Goal: Task Accomplishment & Management: Complete application form

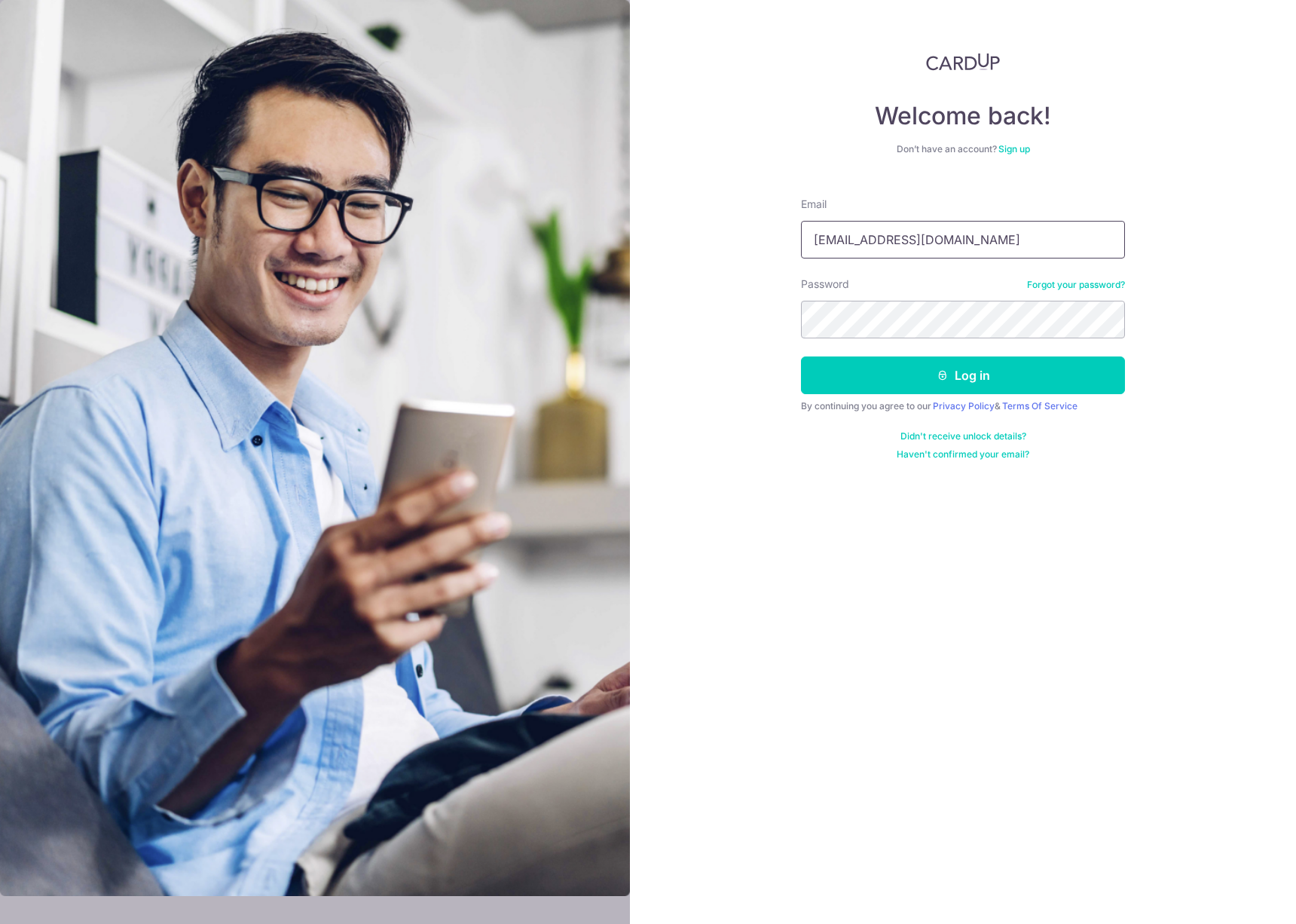
click at [939, 245] on input "[EMAIL_ADDRESS][DOMAIN_NAME]" at bounding box center [963, 239] width 324 height 38
click at [939, 245] on input "Garrytan_3@hotmail.com" at bounding box center [963, 239] width 324 height 38
click at [1114, 236] on input "Garrytan_3@hotmail.com" at bounding box center [963, 239] width 324 height 38
click at [1107, 241] on input "Garrytan_3@hotmail.com" at bounding box center [963, 239] width 324 height 38
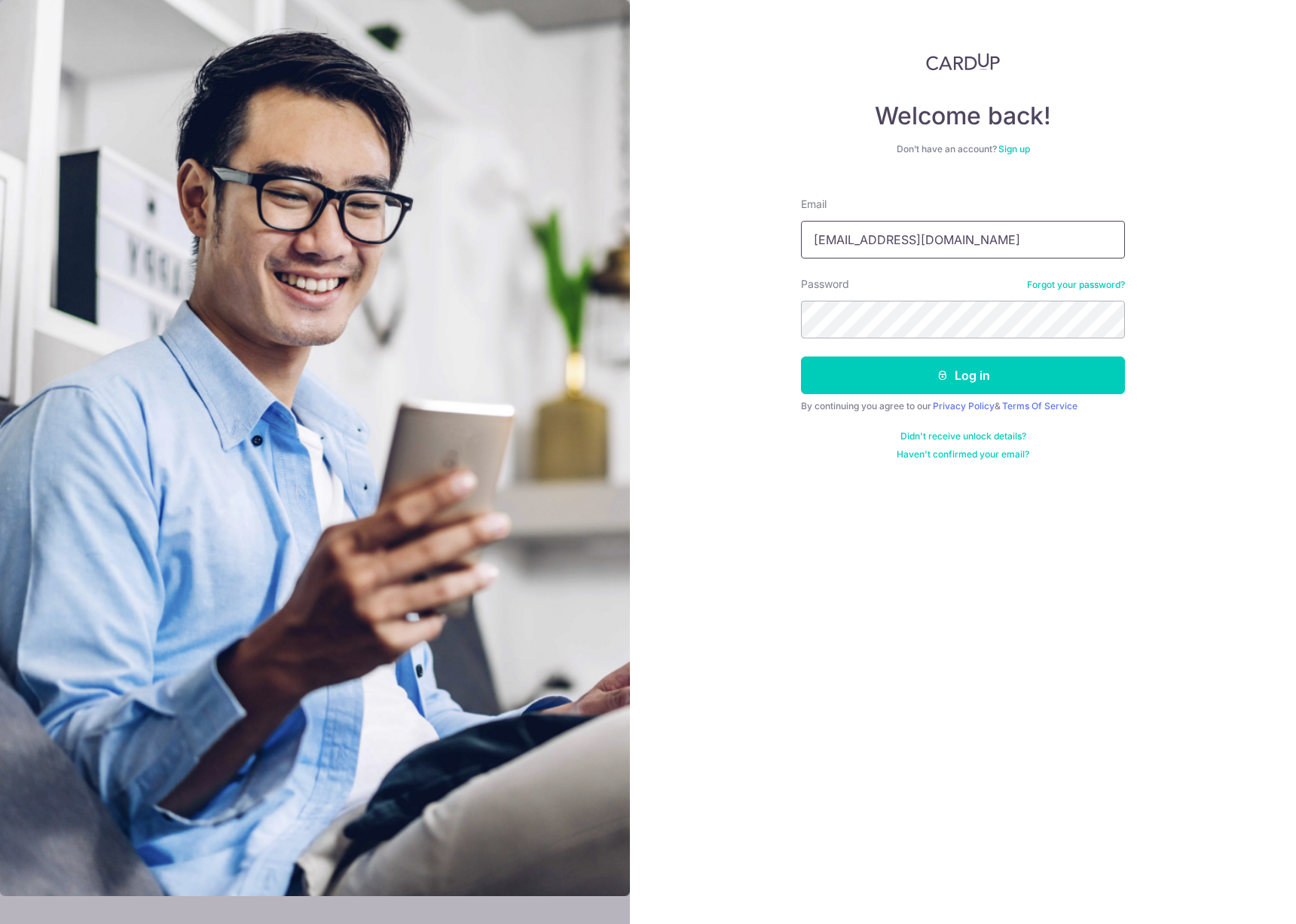
type input "tan.zhiyong95@gmail.com"
click at [998, 376] on button "Log in" at bounding box center [963, 375] width 324 height 38
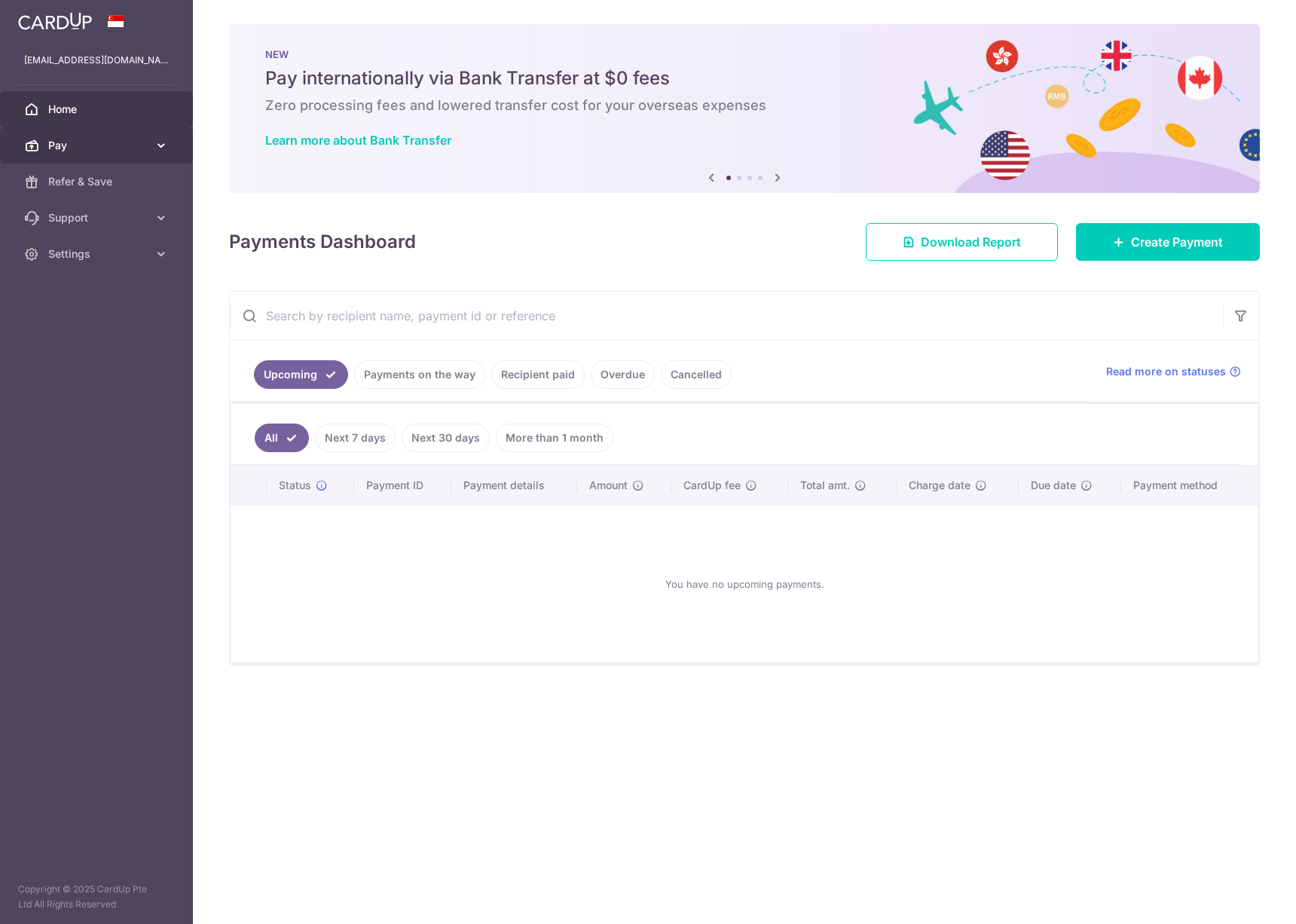
click at [115, 137] on link "Pay" at bounding box center [96, 145] width 193 height 36
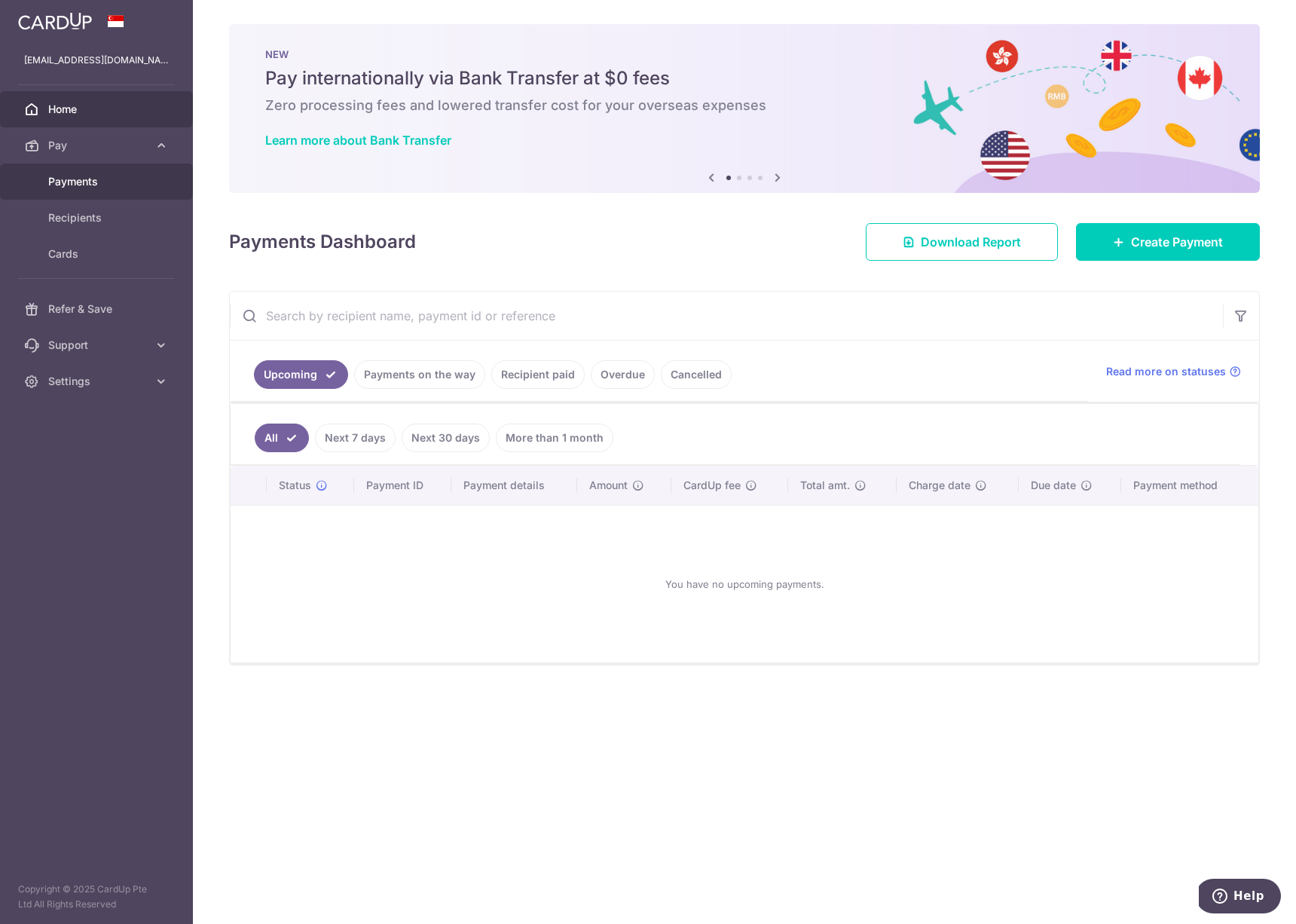
click at [113, 185] on span "Payments" at bounding box center [98, 181] width 99 height 15
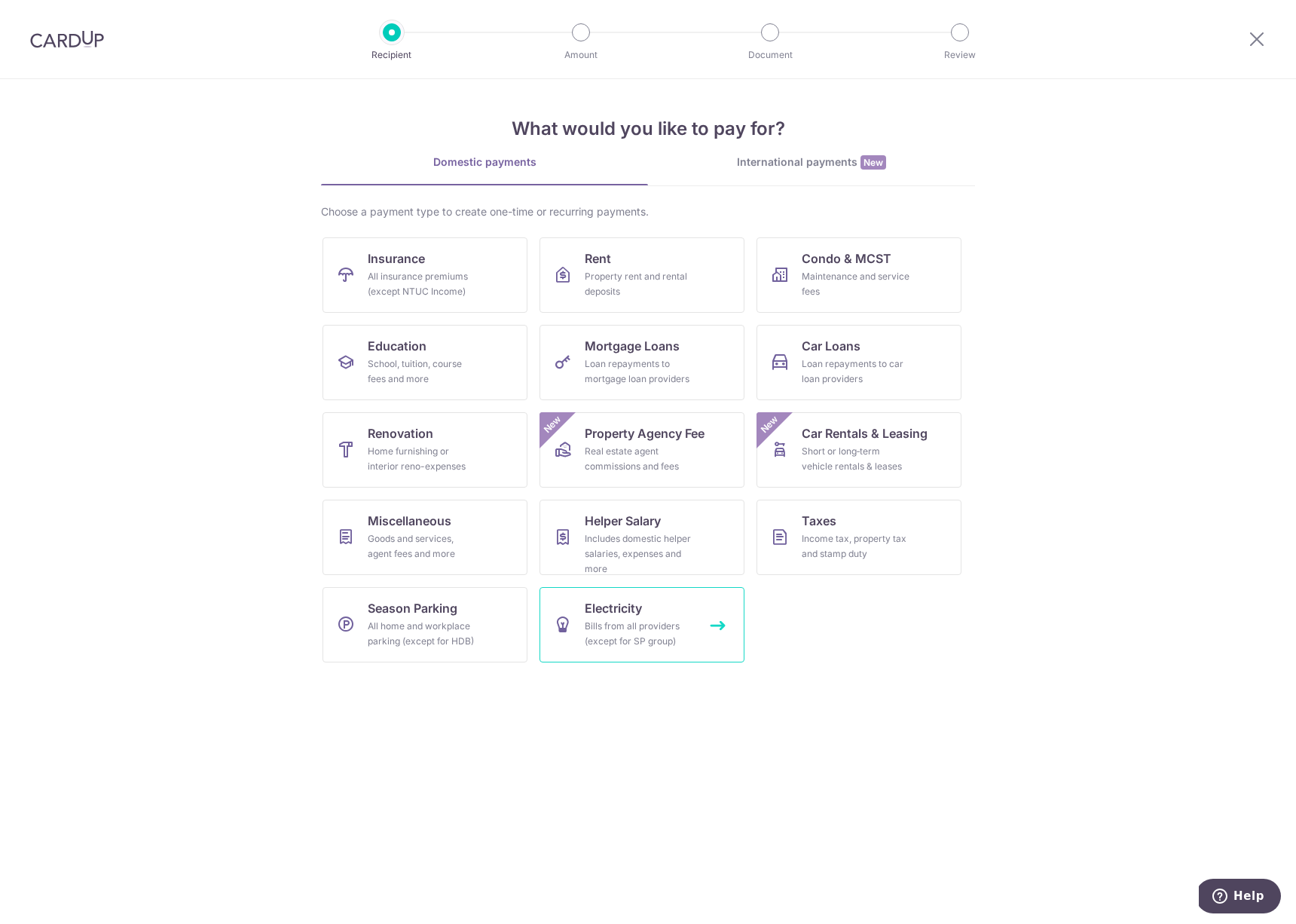
click at [587, 635] on div "Bills from all providers (except for SP group)" at bounding box center [640, 634] width 109 height 30
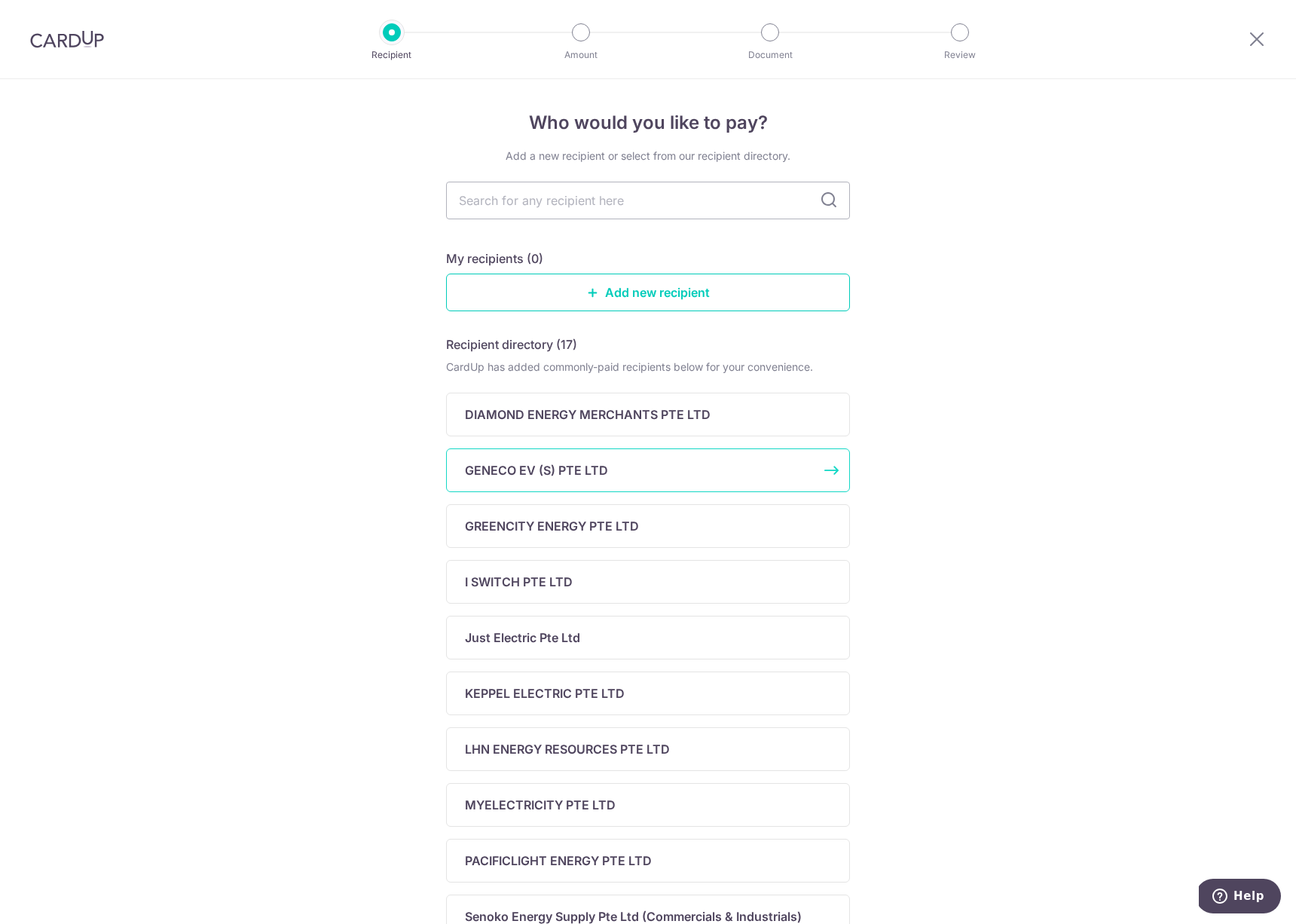
click at [570, 477] on p "GENECO EV (S) PTE LTD" at bounding box center [536, 470] width 143 height 18
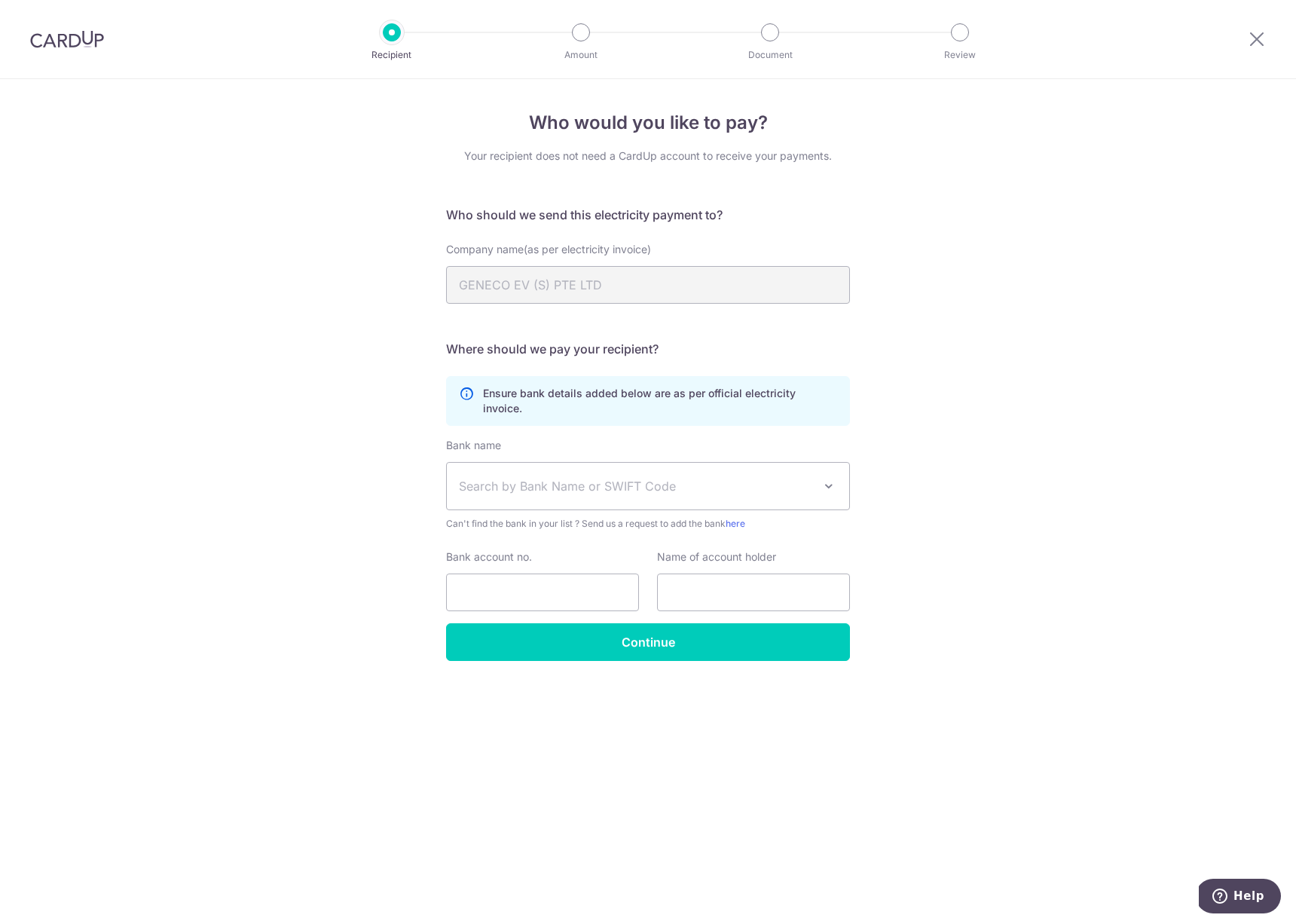
click at [531, 483] on span "Search by Bank Name or SWIFT Code" at bounding box center [648, 486] width 402 height 46
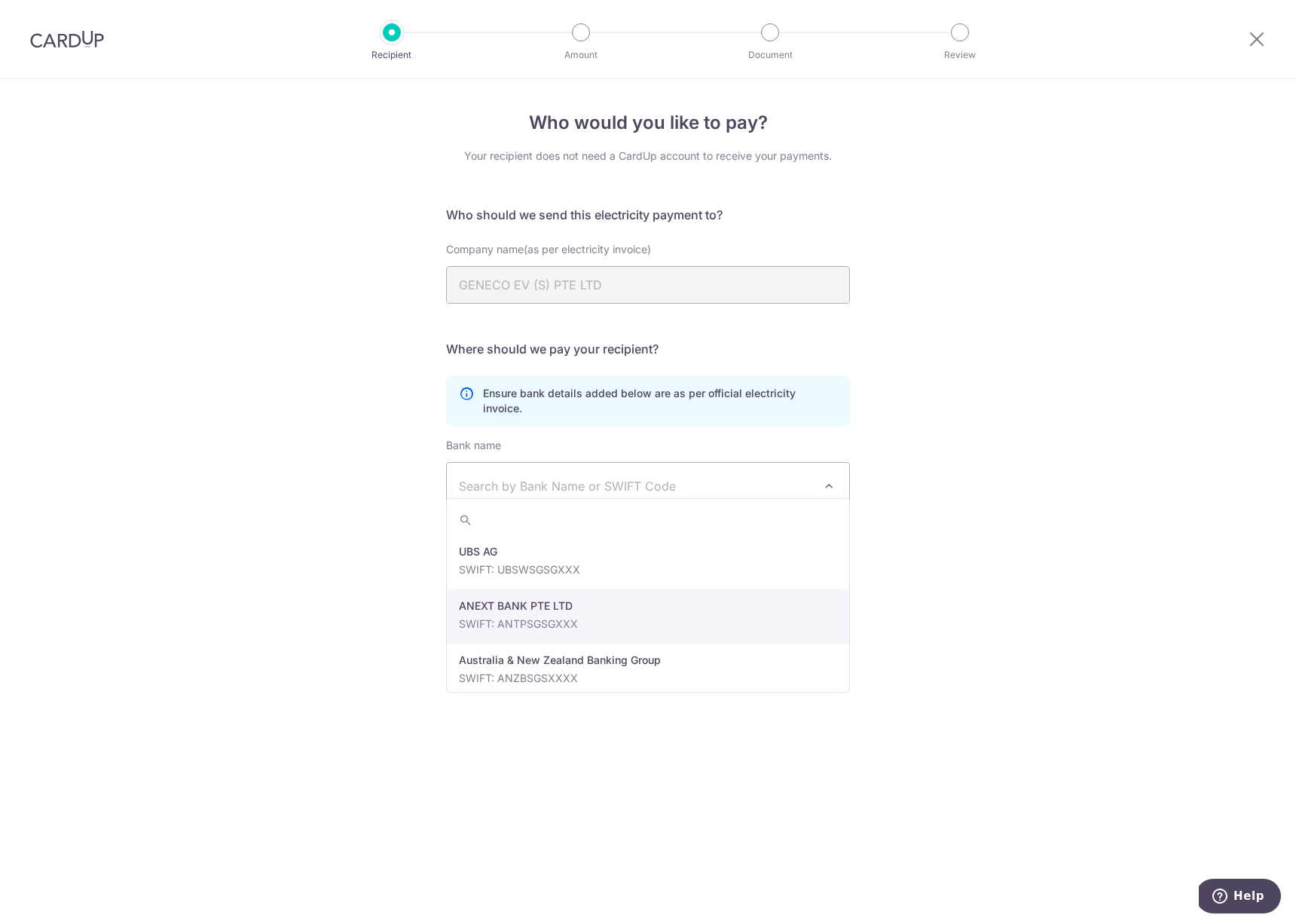
click at [239, 508] on div "Who would you like to pay? Your recipient does not need a CardUp account to rec…" at bounding box center [648, 501] width 1296 height 845
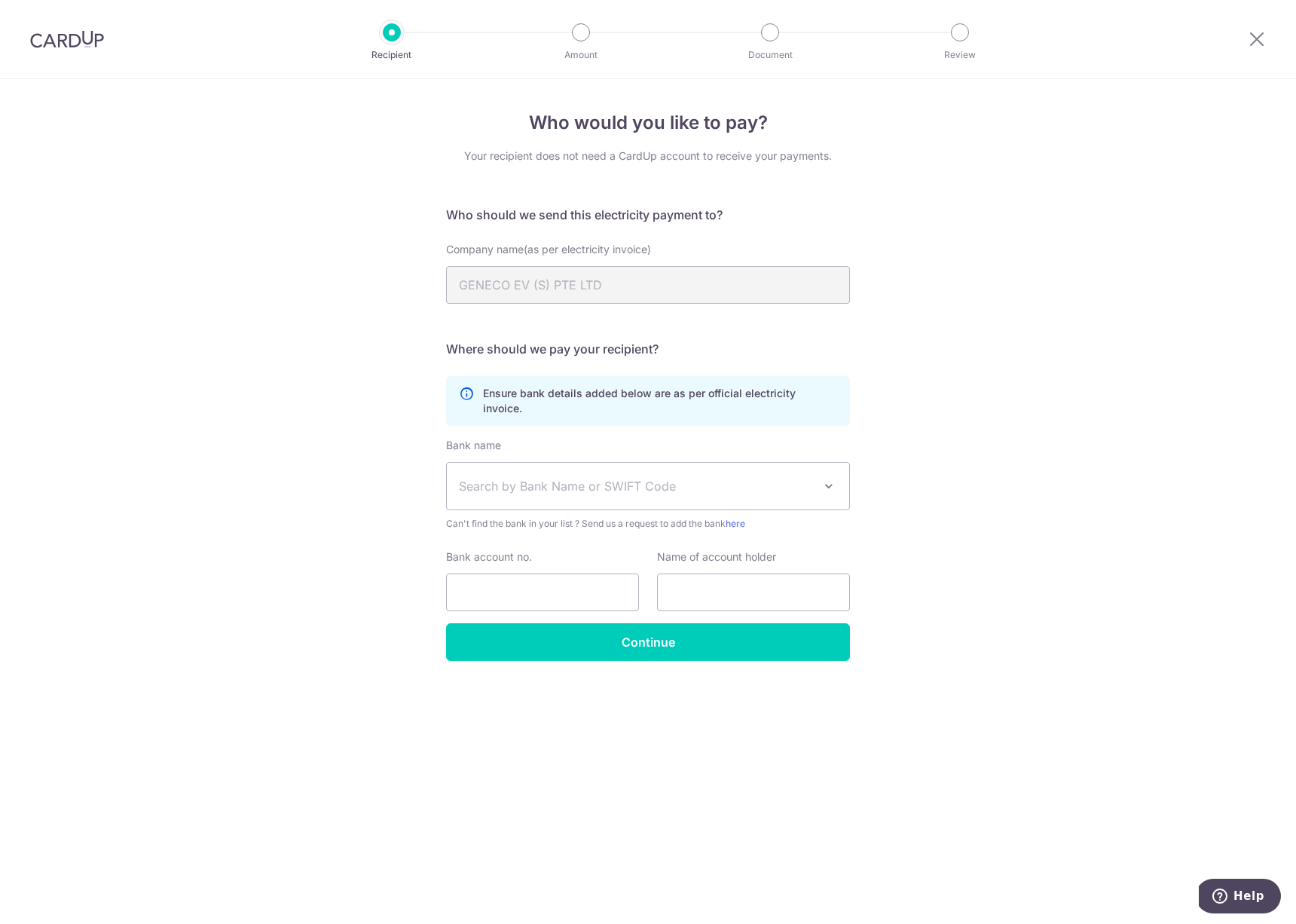
click at [1269, 41] on div at bounding box center [1257, 39] width 78 height 78
click at [1269, 42] on div at bounding box center [1257, 39] width 78 height 78
click at [1266, 42] on div at bounding box center [1257, 39] width 78 height 78
click at [1257, 41] on icon at bounding box center [1257, 39] width 18 height 19
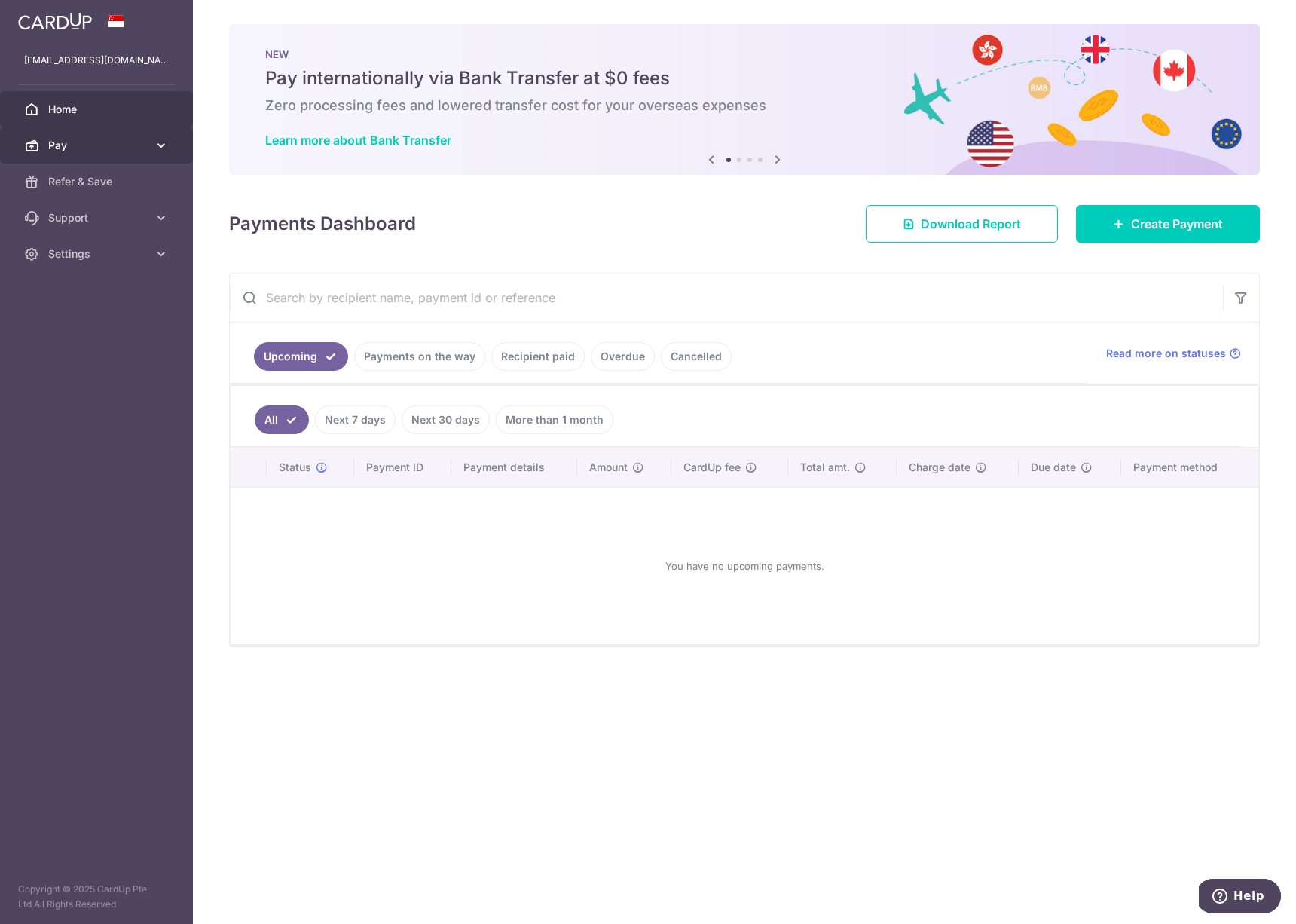
click at [76, 145] on span "Pay" at bounding box center [98, 145] width 99 height 15
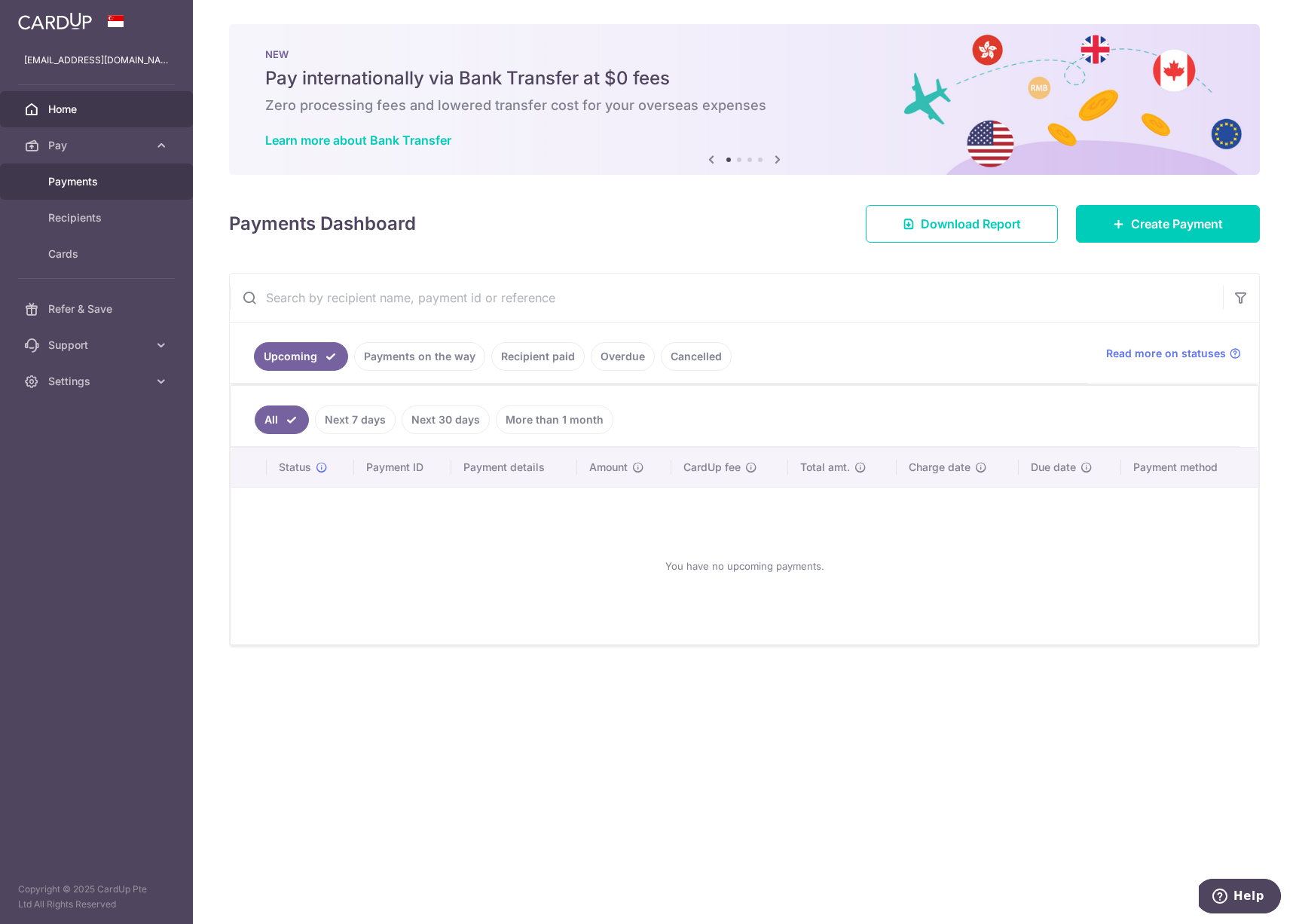
click at [82, 183] on span "Payments" at bounding box center [98, 181] width 99 height 15
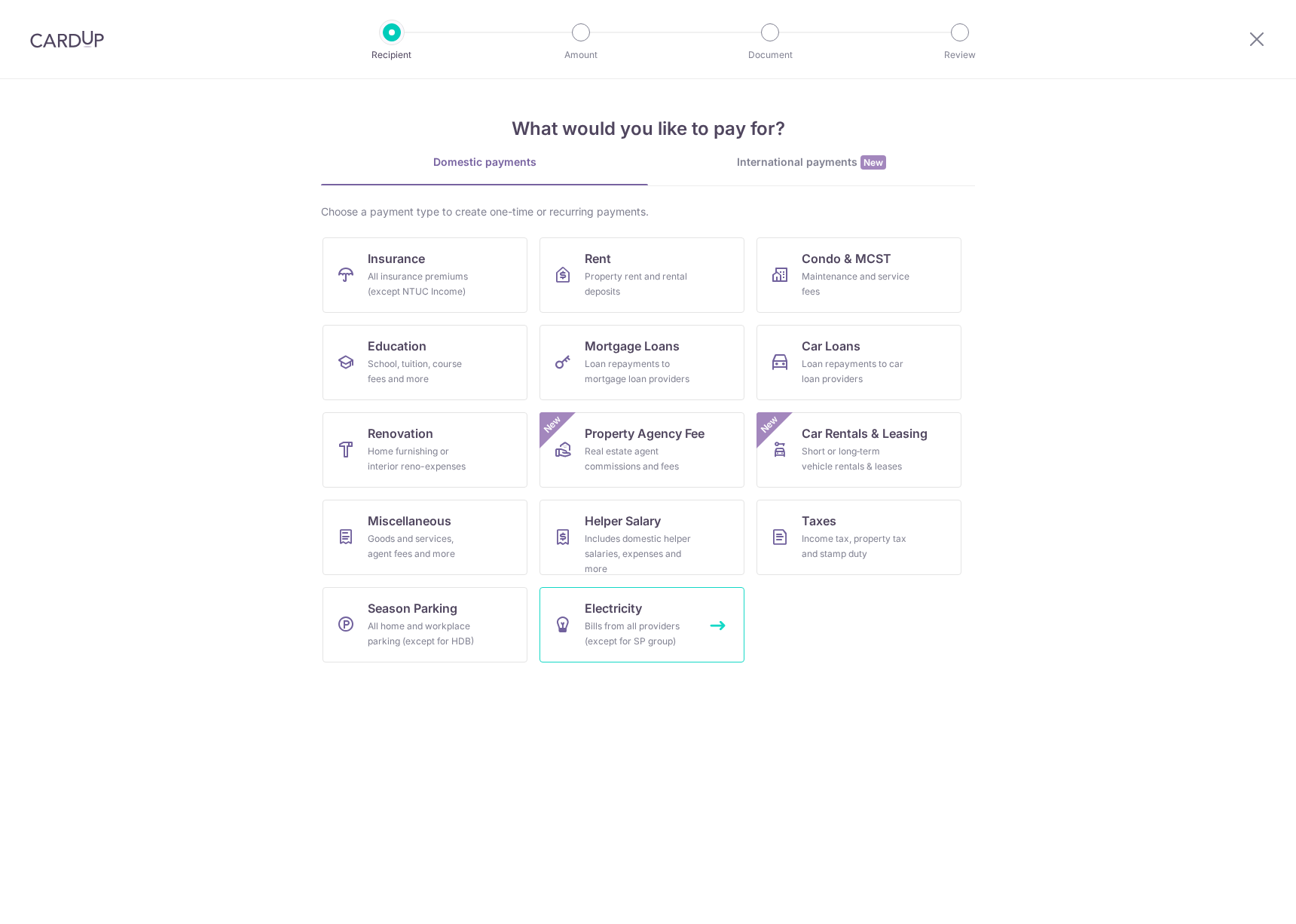
click at [675, 631] on div "Bills from all providers (except for SP group)" at bounding box center [640, 634] width 109 height 30
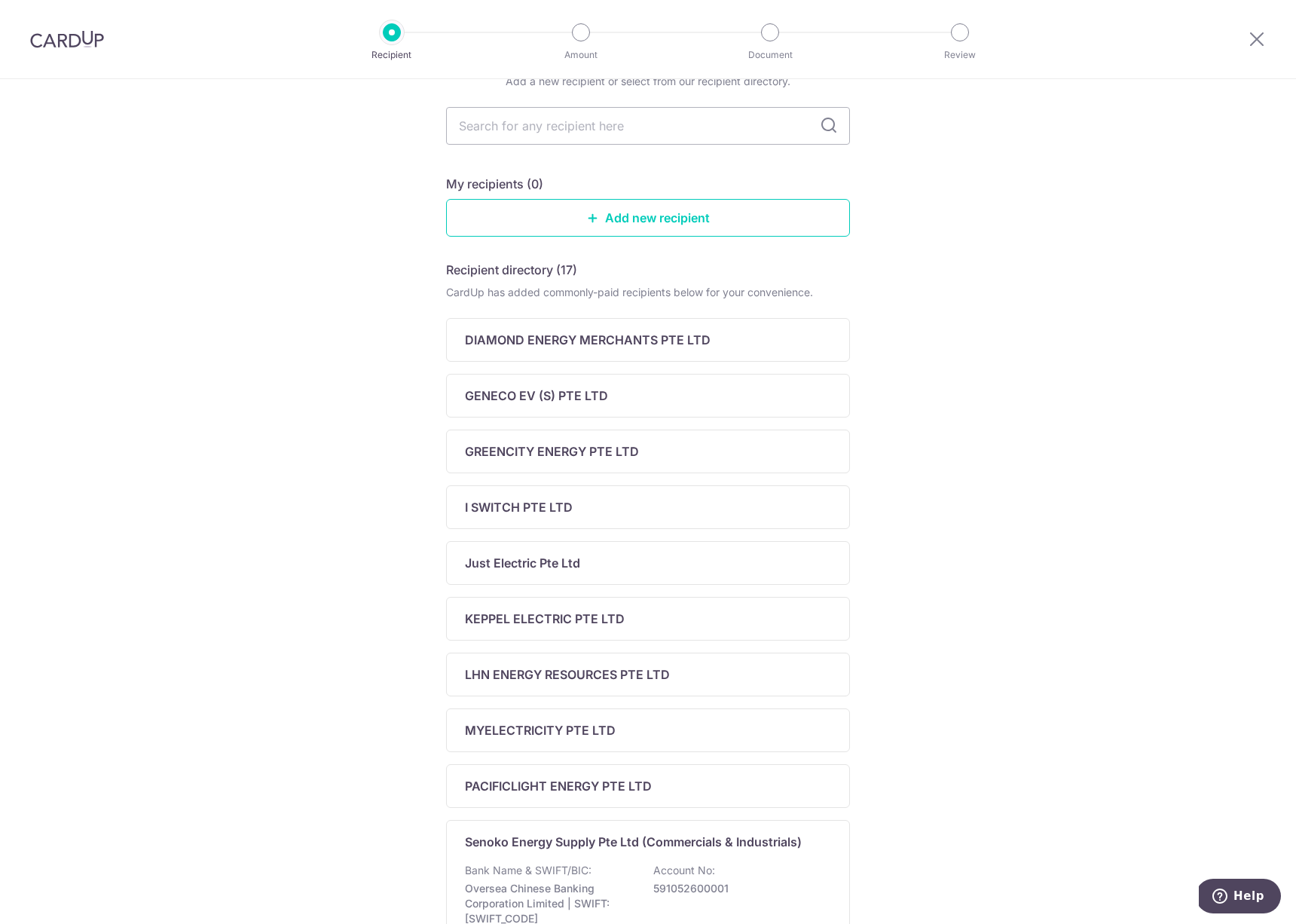
scroll to position [273, 0]
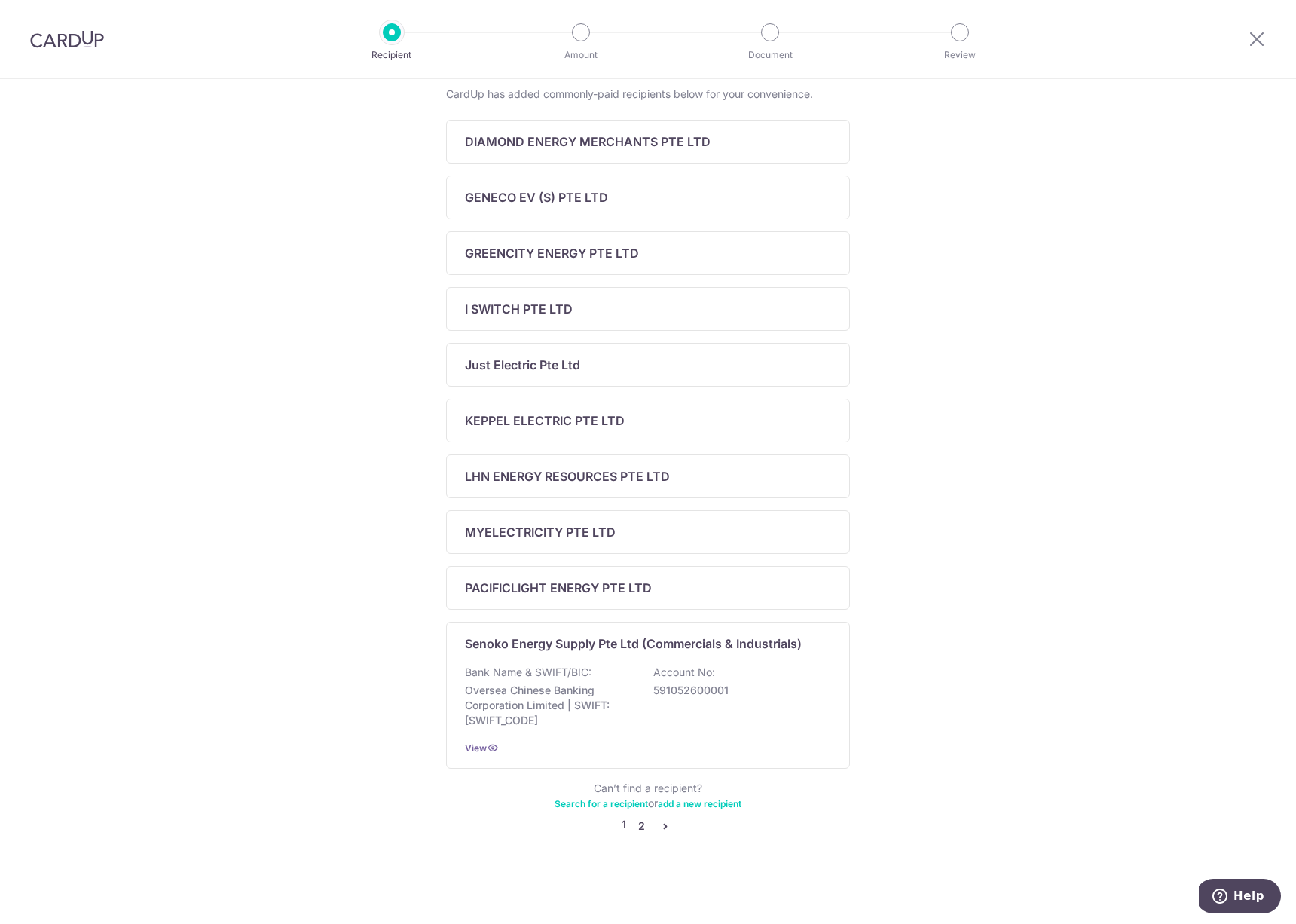
click at [645, 825] on link "2" at bounding box center [641, 826] width 18 height 18
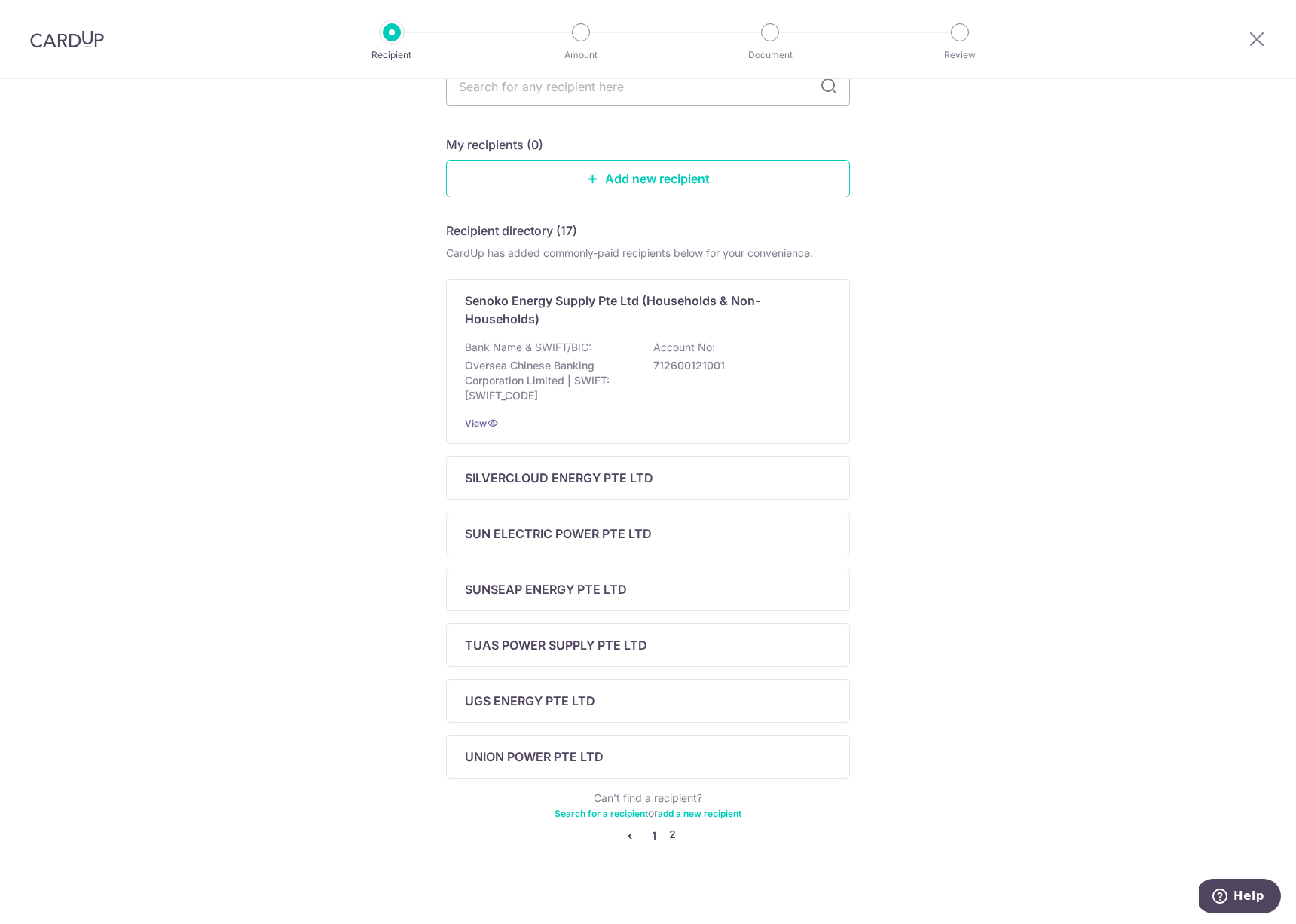
click at [652, 836] on link "1" at bounding box center [654, 835] width 18 height 18
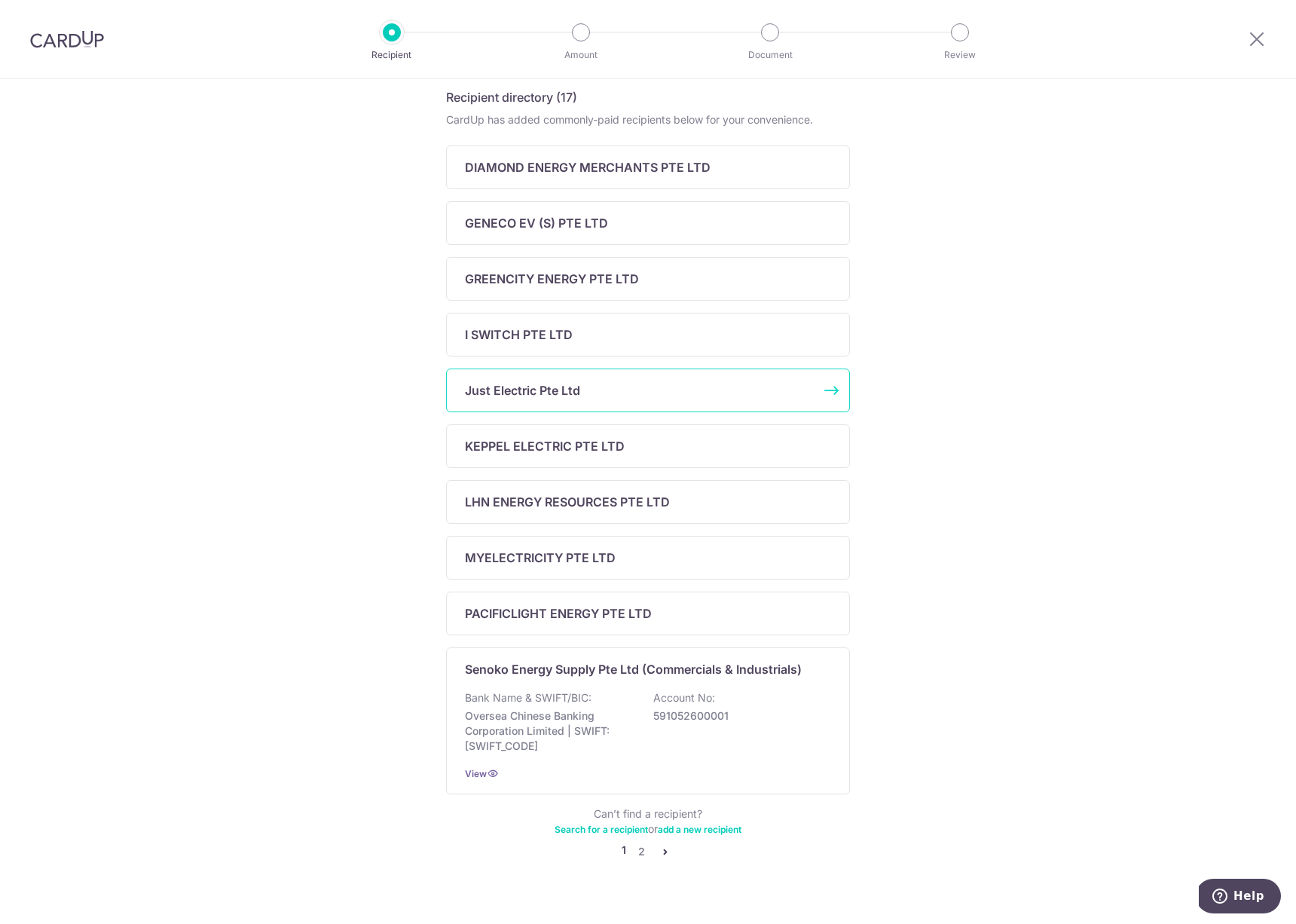
scroll to position [273, 0]
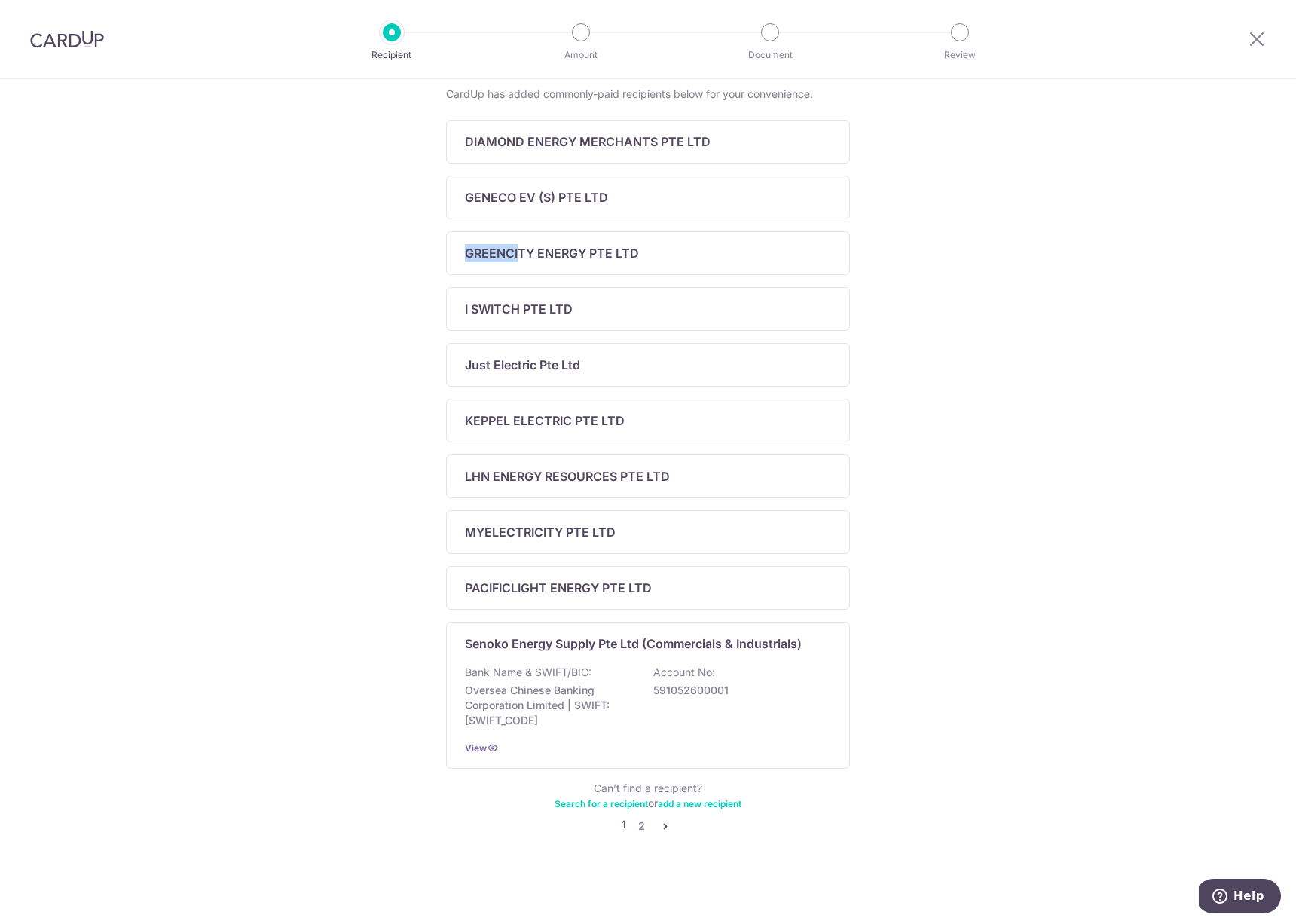
drag, startPoint x: 517, startPoint y: 245, endPoint x: 326, endPoint y: 231, distance: 191.5
click at [326, 231] on div "Who would you like to pay? Add a new recipient or select from our recipient dir…" at bounding box center [648, 365] width 1296 height 1117
click at [503, 204] on p "GENECO EV (S) PTE LTD" at bounding box center [536, 197] width 143 height 18
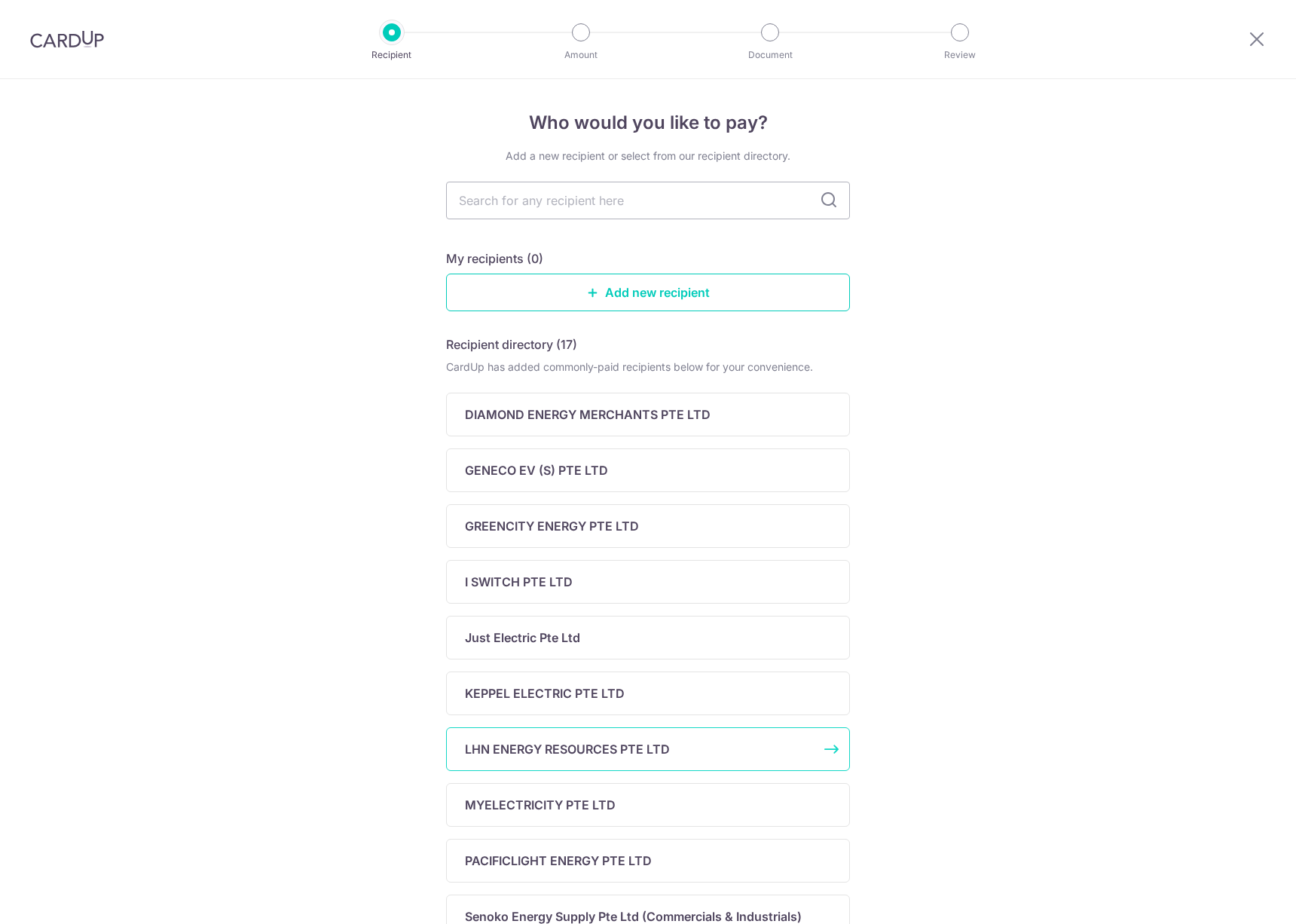
scroll to position [273, 0]
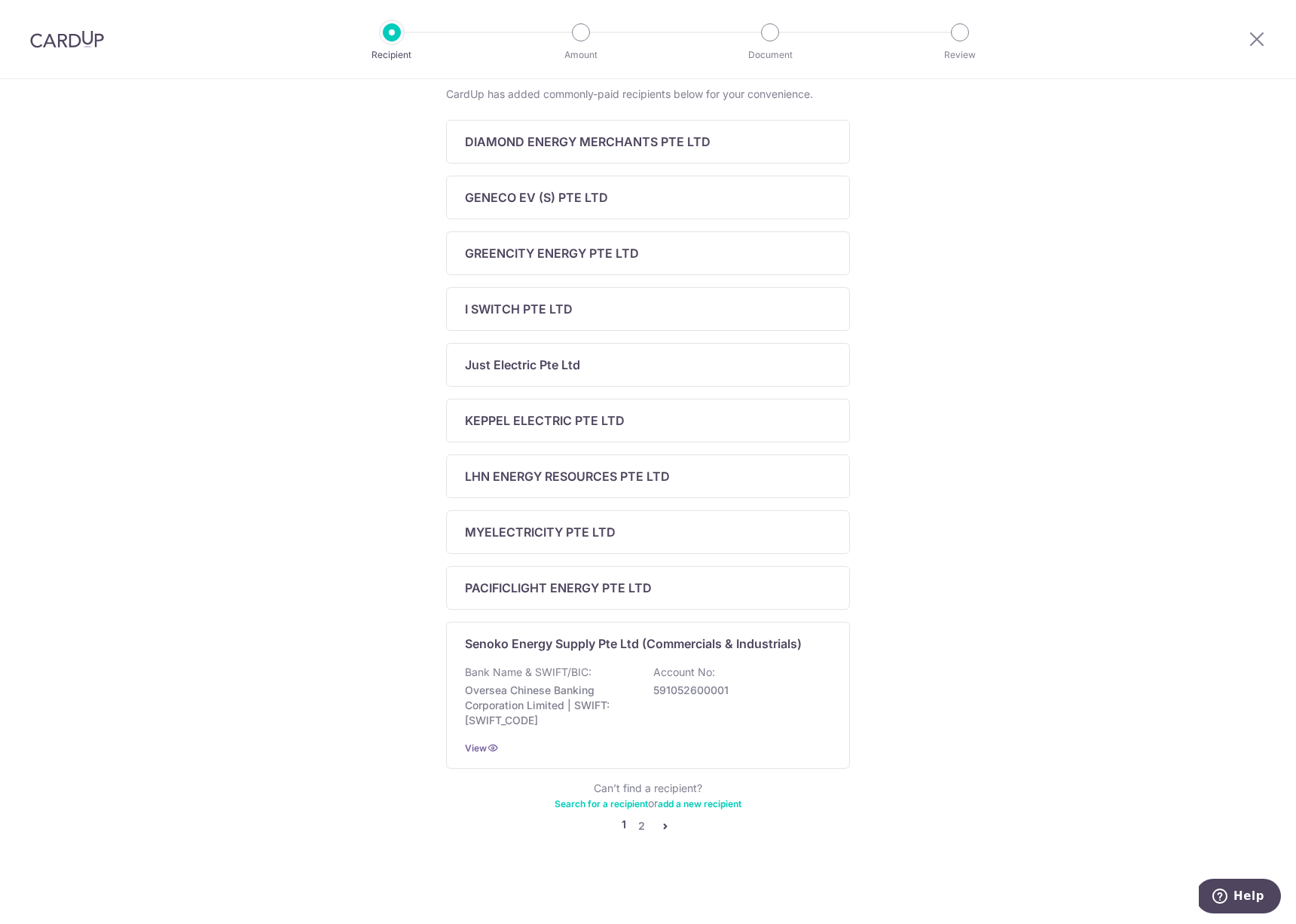
click at [664, 826] on icon "pager" at bounding box center [665, 826] width 12 height 12
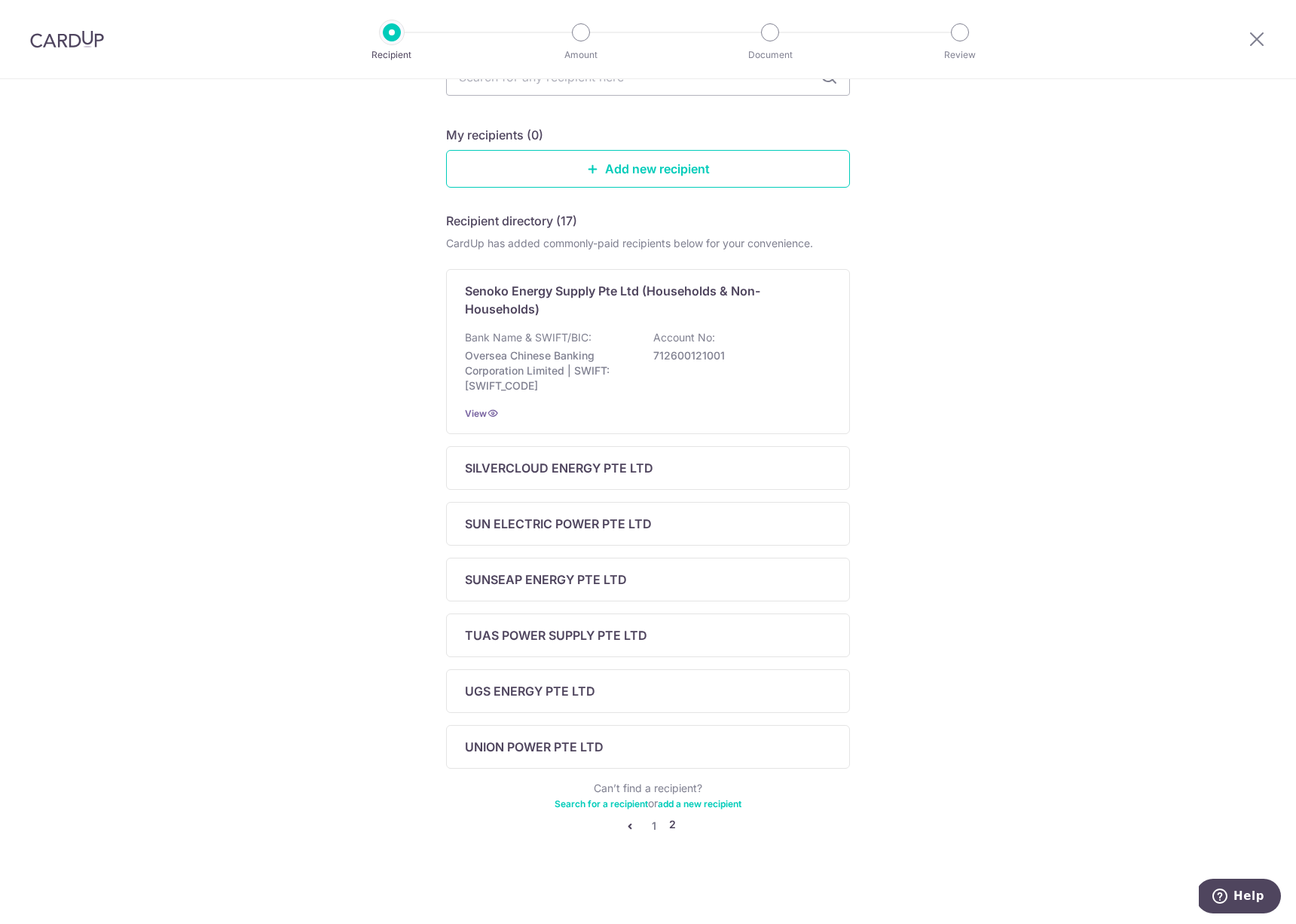
scroll to position [114, 0]
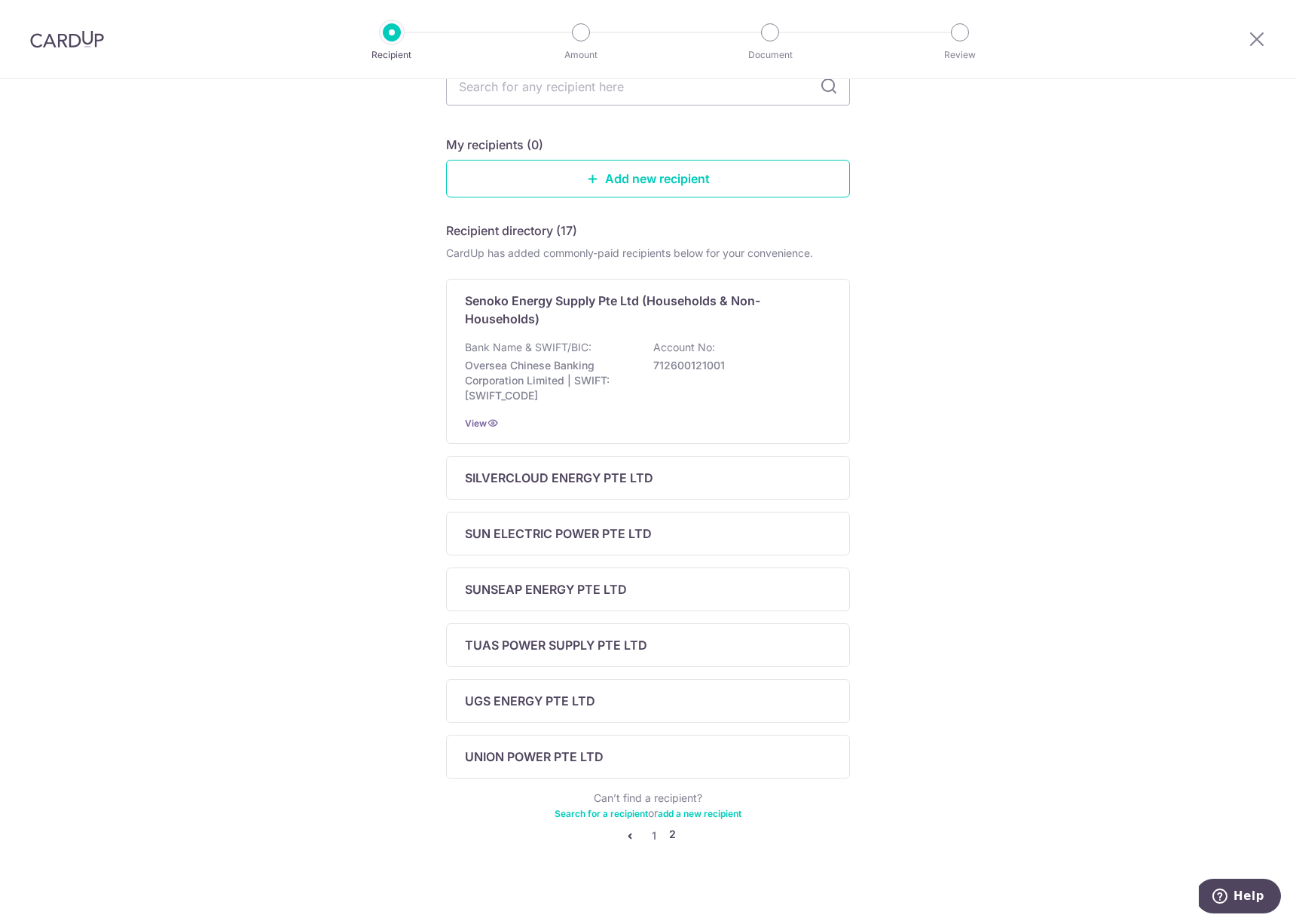
click at [663, 795] on div "Can’t find a recipient? Search for a recipient or add a new recipient" at bounding box center [648, 806] width 404 height 30
click at [652, 836] on link "1" at bounding box center [654, 835] width 18 height 18
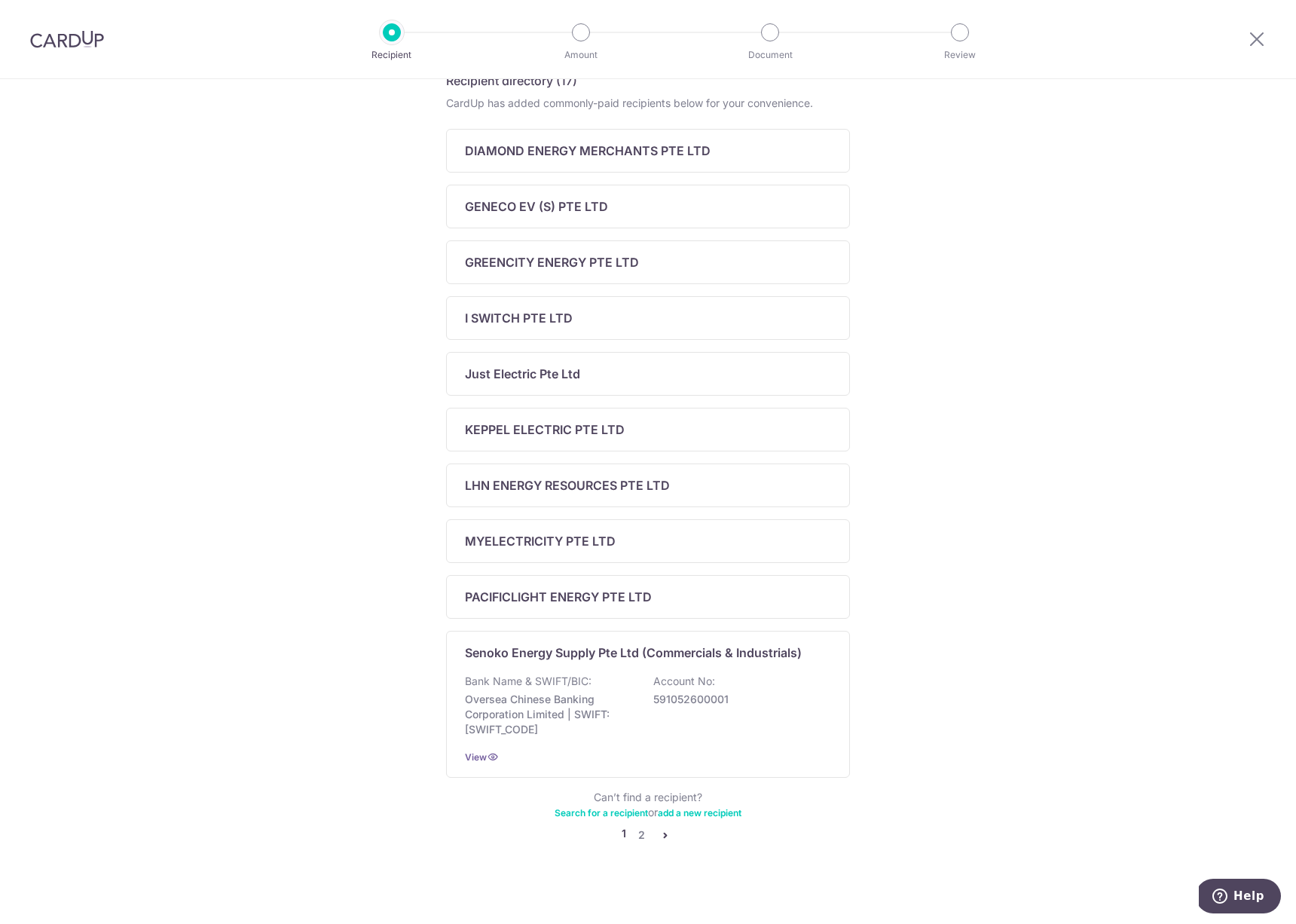
scroll to position [0, 0]
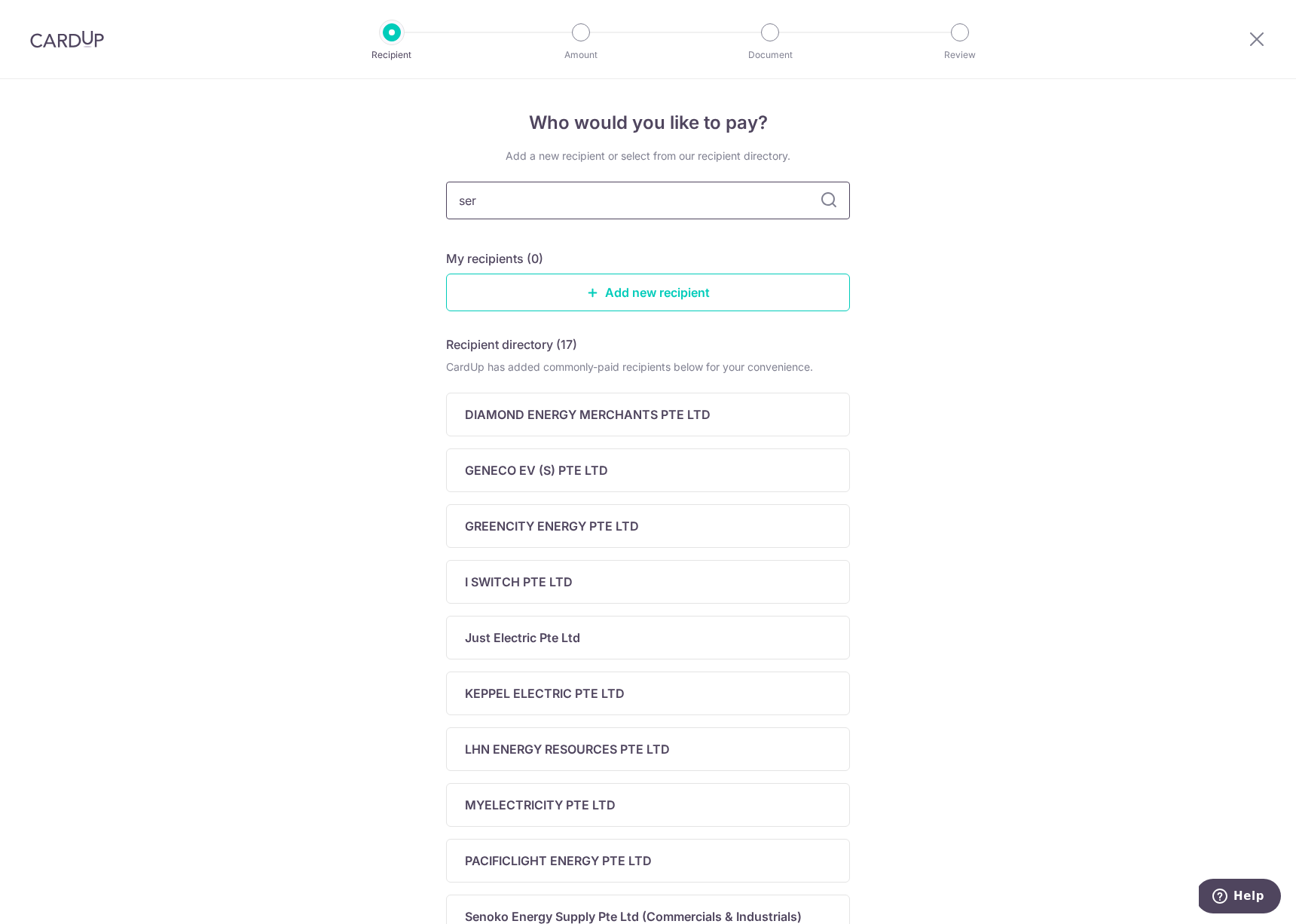
type input "sera"
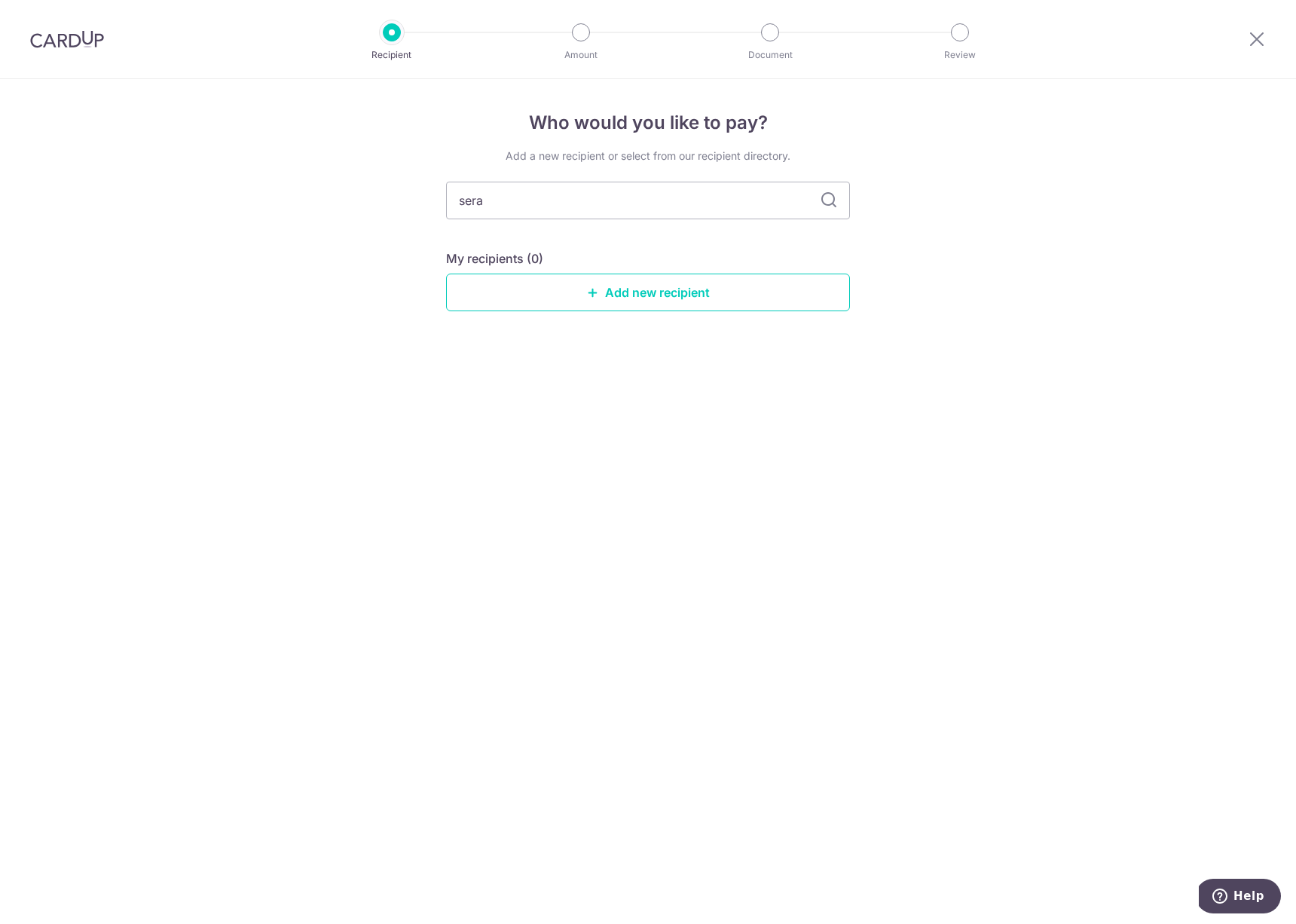
type input "seraa"
type input "seraya"
click at [78, 34] on img at bounding box center [67, 39] width 74 height 18
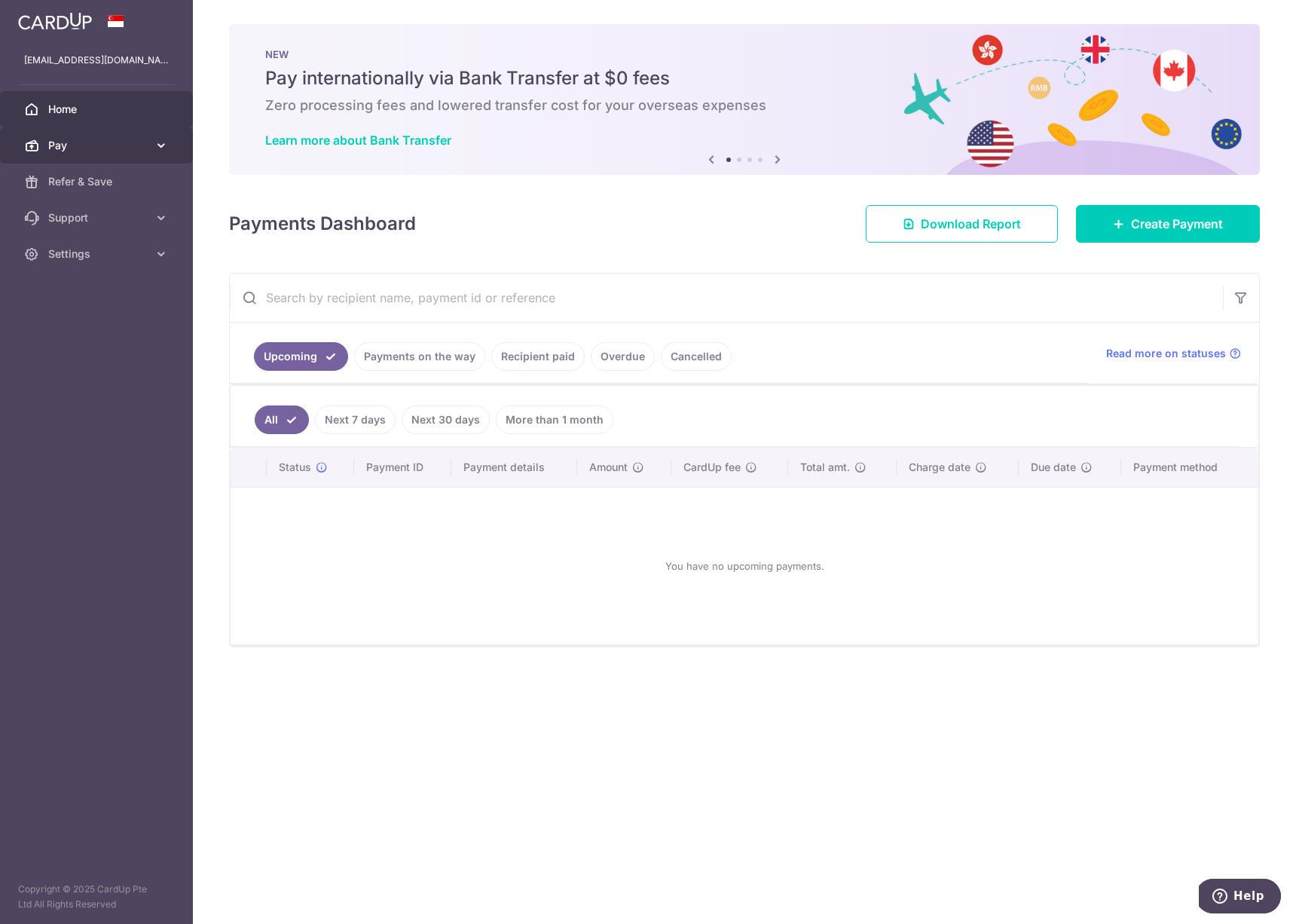
click at [118, 146] on span "Pay" at bounding box center [98, 145] width 99 height 15
click at [114, 223] on span "Recipients" at bounding box center [98, 217] width 99 height 15
